Goal: Entertainment & Leisure: Consume media (video, audio)

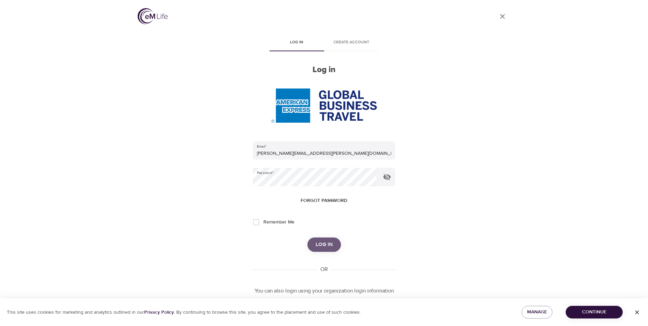
click at [319, 246] on span "Log in" at bounding box center [324, 244] width 17 height 9
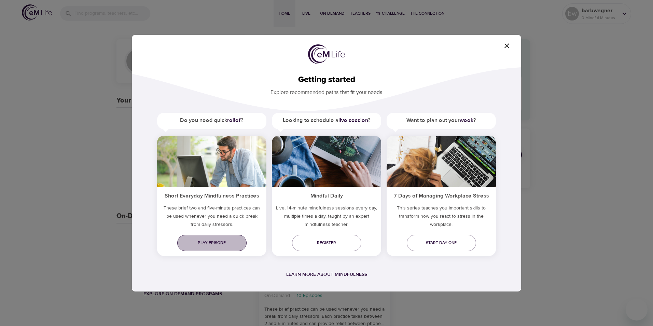
click at [207, 241] on span "Play episode" at bounding box center [212, 242] width 58 height 7
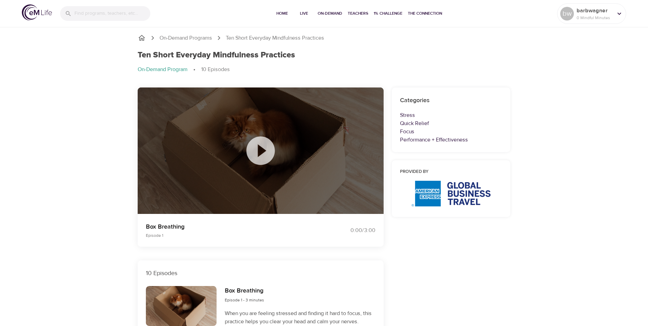
click at [260, 150] on icon at bounding box center [260, 151] width 34 height 34
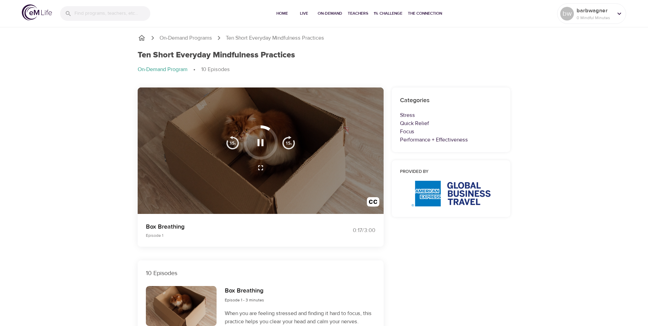
click at [176, 199] on div at bounding box center [261, 150] width 246 height 127
click at [260, 143] on icon "button" at bounding box center [260, 143] width 12 height 12
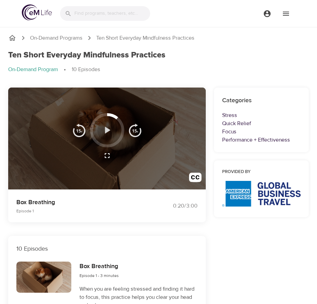
click at [105, 129] on icon "button" at bounding box center [107, 130] width 5 height 7
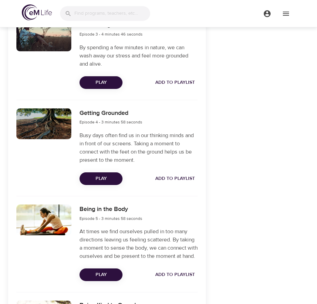
scroll to position [422, 0]
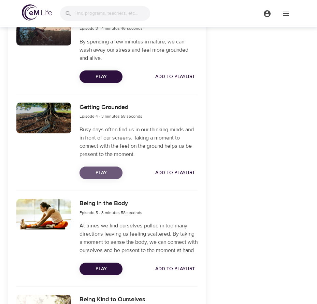
click at [101, 168] on span "Play" at bounding box center [101, 172] width 32 height 9
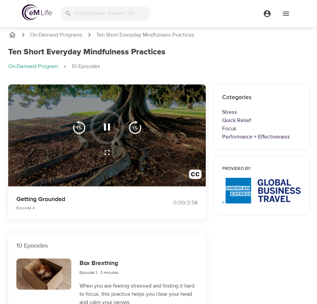
scroll to position [0, 0]
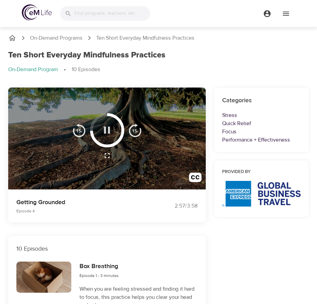
click at [109, 126] on icon "button" at bounding box center [107, 130] width 12 height 12
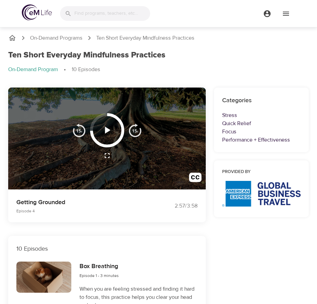
click at [109, 129] on icon "button" at bounding box center [107, 130] width 5 height 7
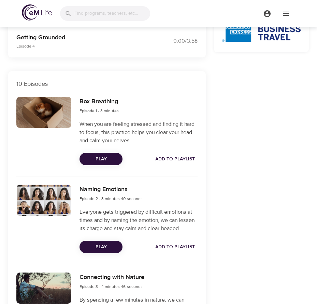
scroll to position [130, 0]
